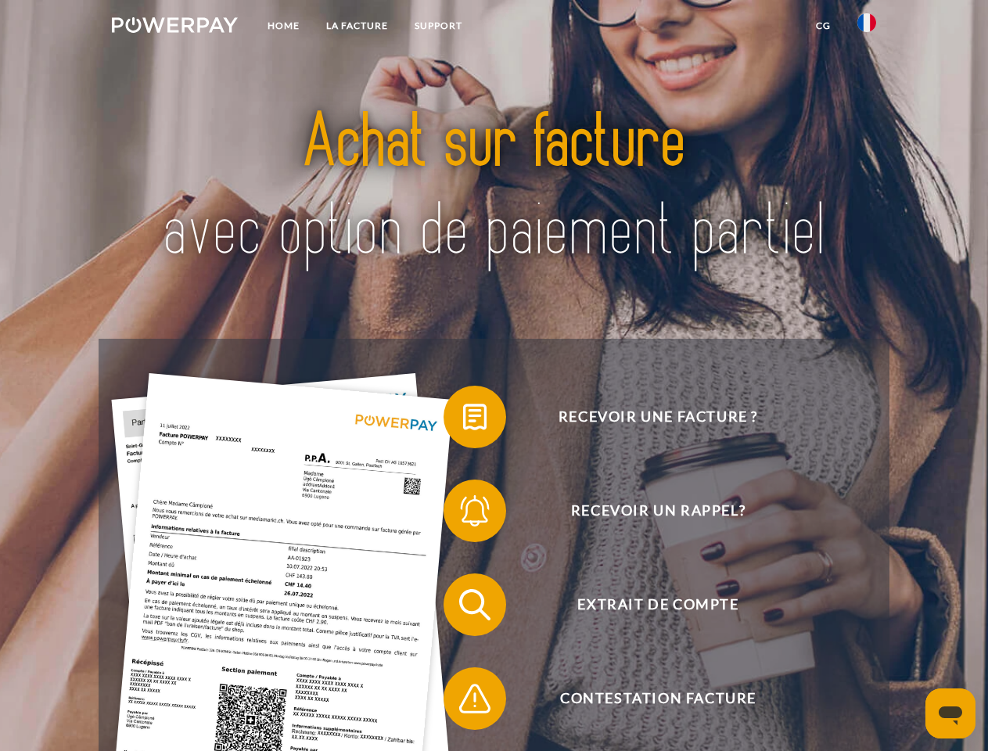
click at [174, 27] on img at bounding box center [175, 25] width 126 height 16
click at [867, 27] on img at bounding box center [867, 22] width 19 height 19
click at [823, 26] on link "CG" at bounding box center [823, 26] width 41 height 28
click at [463, 420] on span at bounding box center [451, 417] width 78 height 78
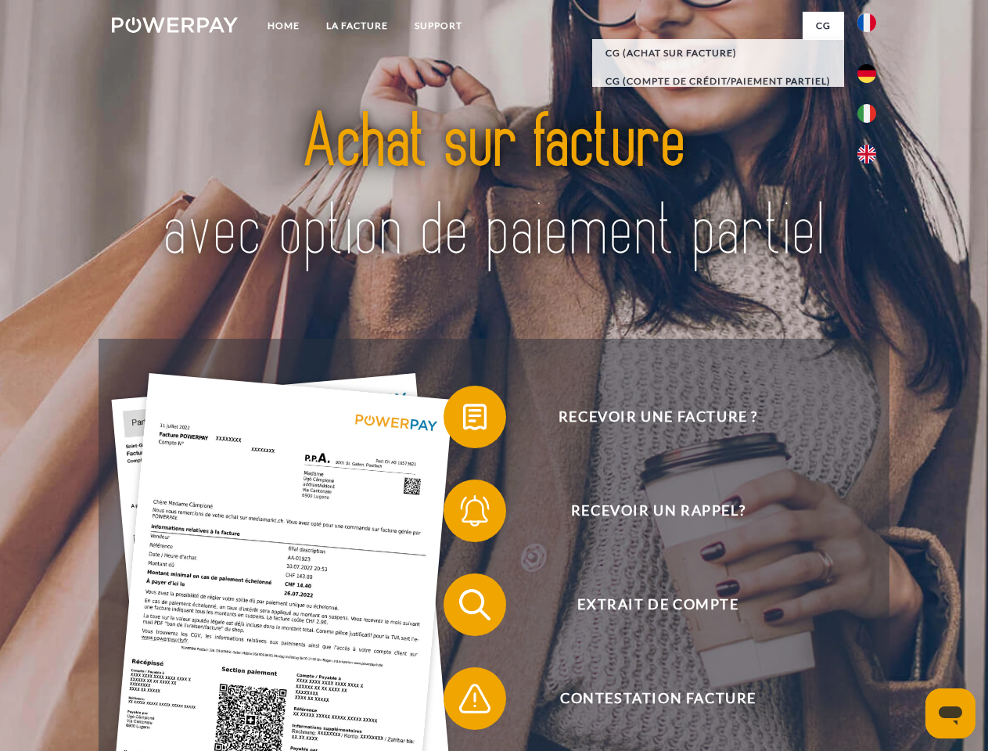
click at [463, 514] on span at bounding box center [451, 511] width 78 height 78
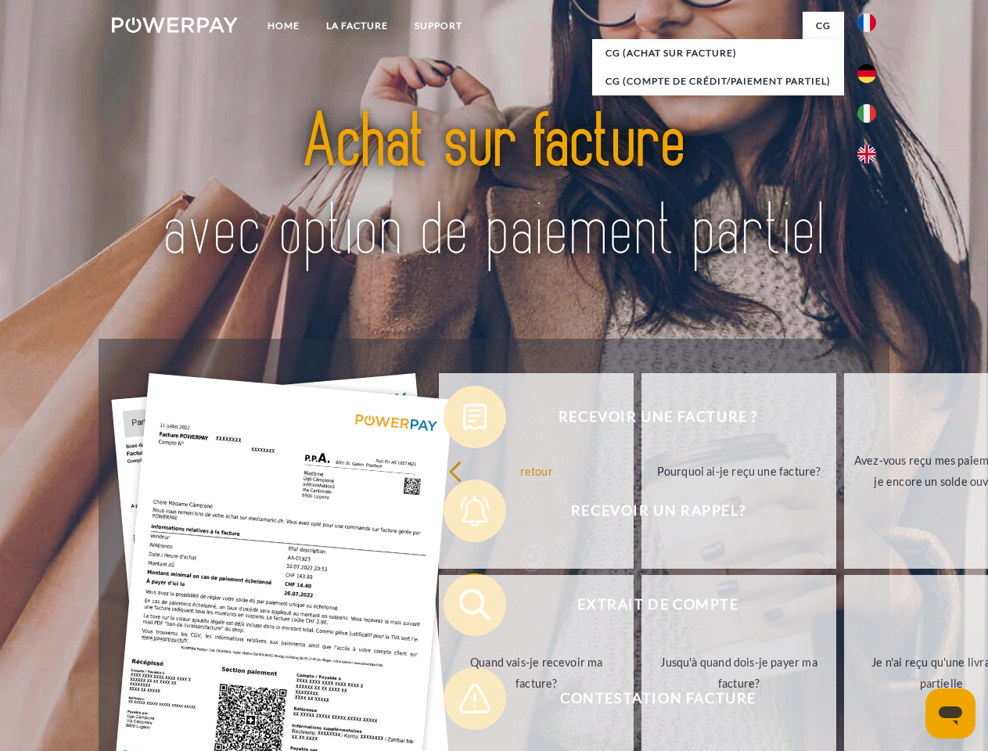
click at [642, 608] on link "Jusqu'à quand dois-je payer ma facture?" at bounding box center [739, 673] width 195 height 196
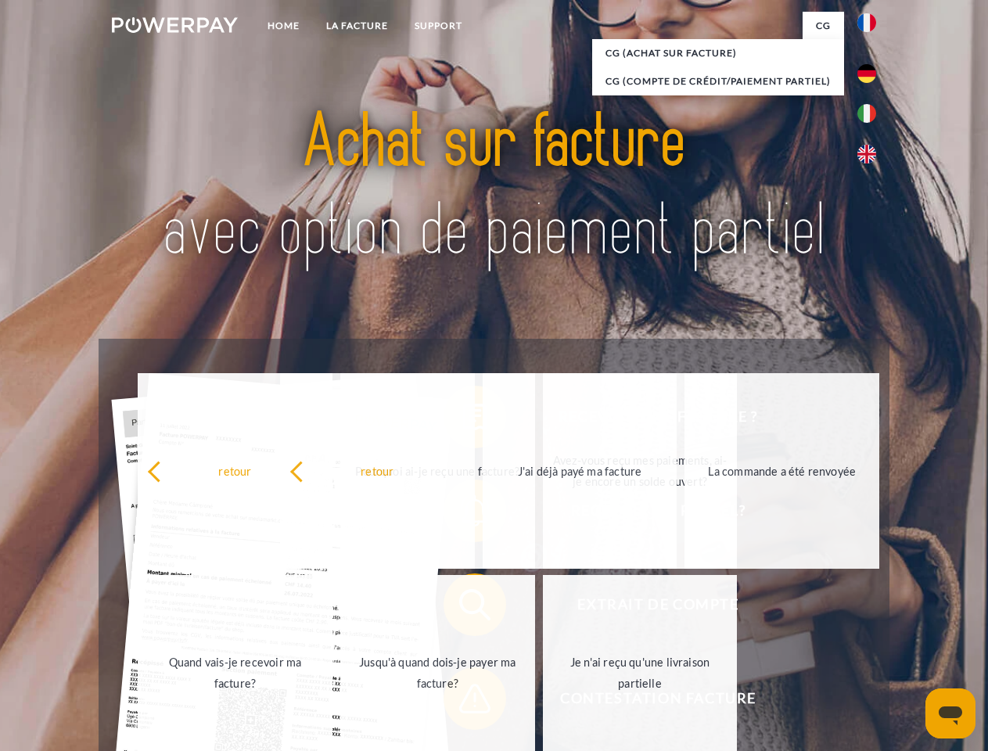
click at [463, 702] on div "retour Pourquoi ai-je reçu une facture? Avez-vous reçu mes paiements, ai-je enc…" at bounding box center [438, 572] width 632 height 404
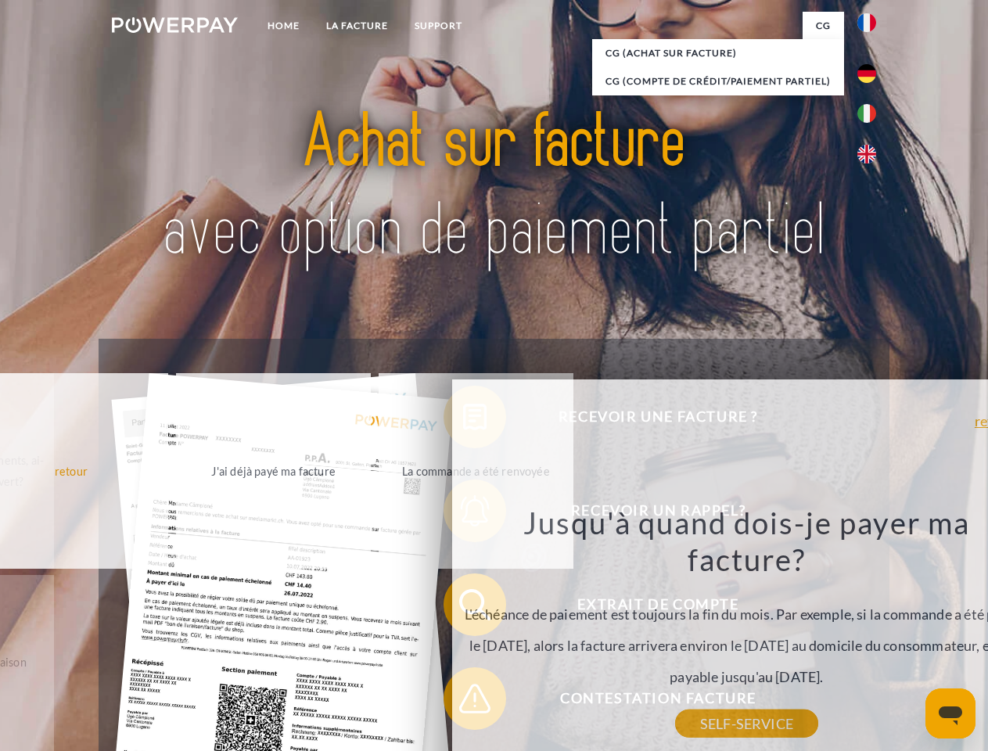
click at [951, 714] on icon "Ouvrir la fenêtre de messagerie" at bounding box center [950, 716] width 23 height 19
